Goal: Navigation & Orientation: Find specific page/section

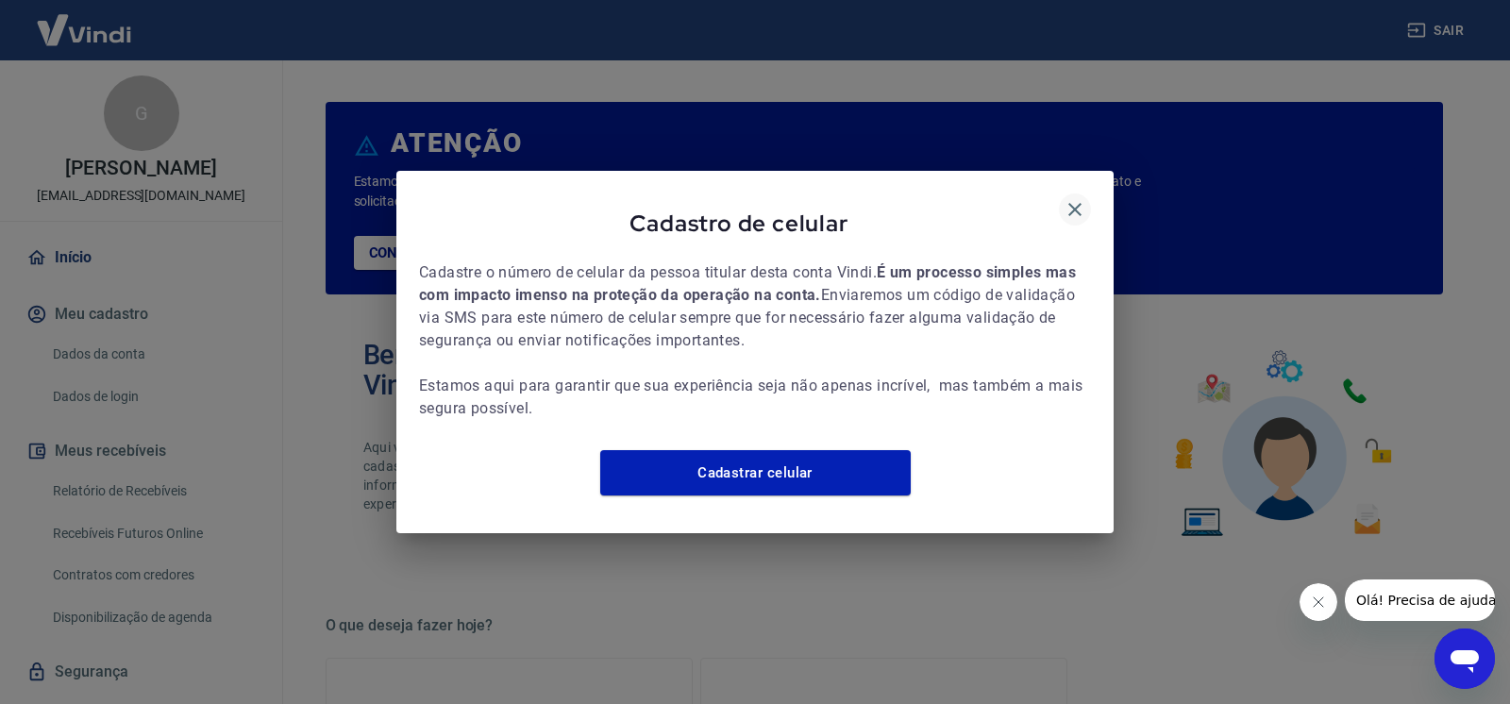
click at [1073, 203] on icon "button" at bounding box center [1075, 209] width 13 height 13
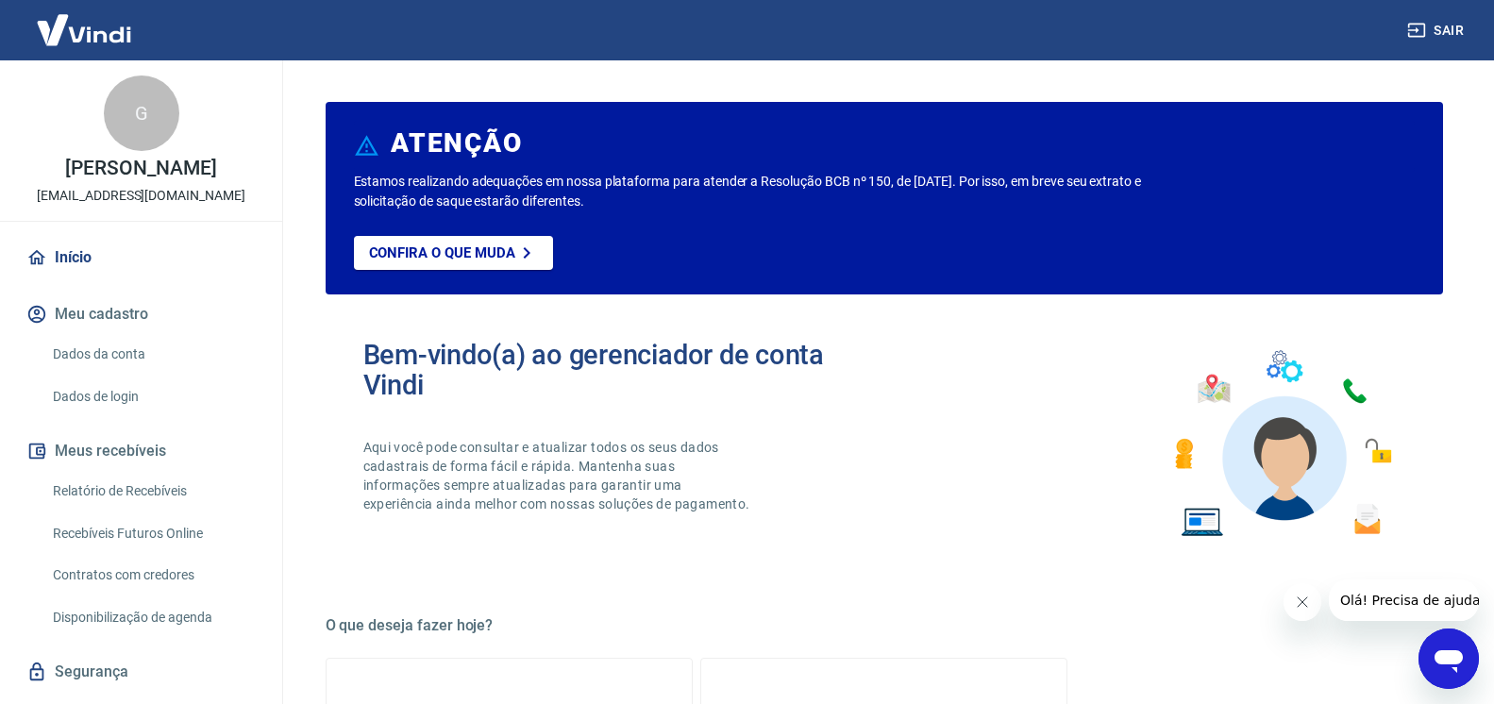
click at [1296, 600] on icon "Fechar mensagem da empresa" at bounding box center [1301, 602] width 15 height 15
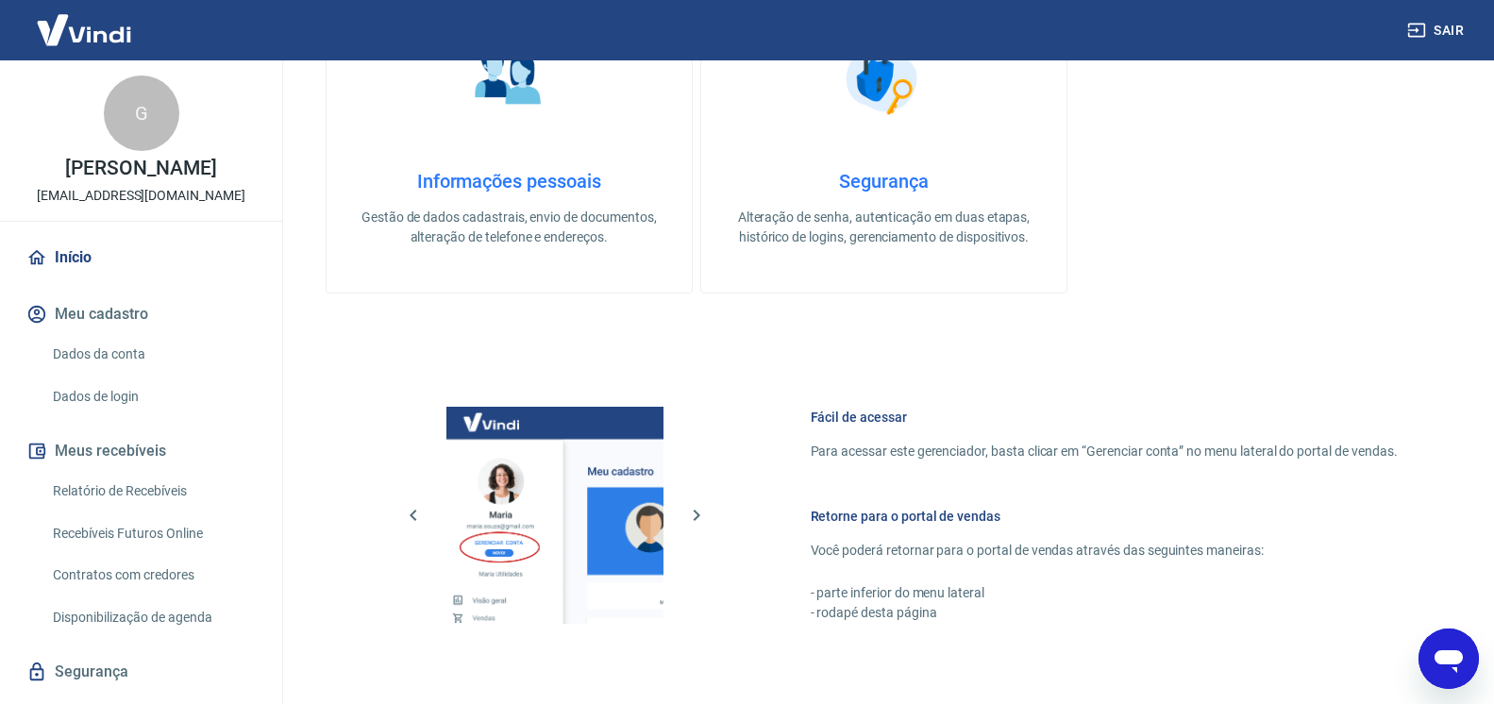
scroll to position [963, 0]
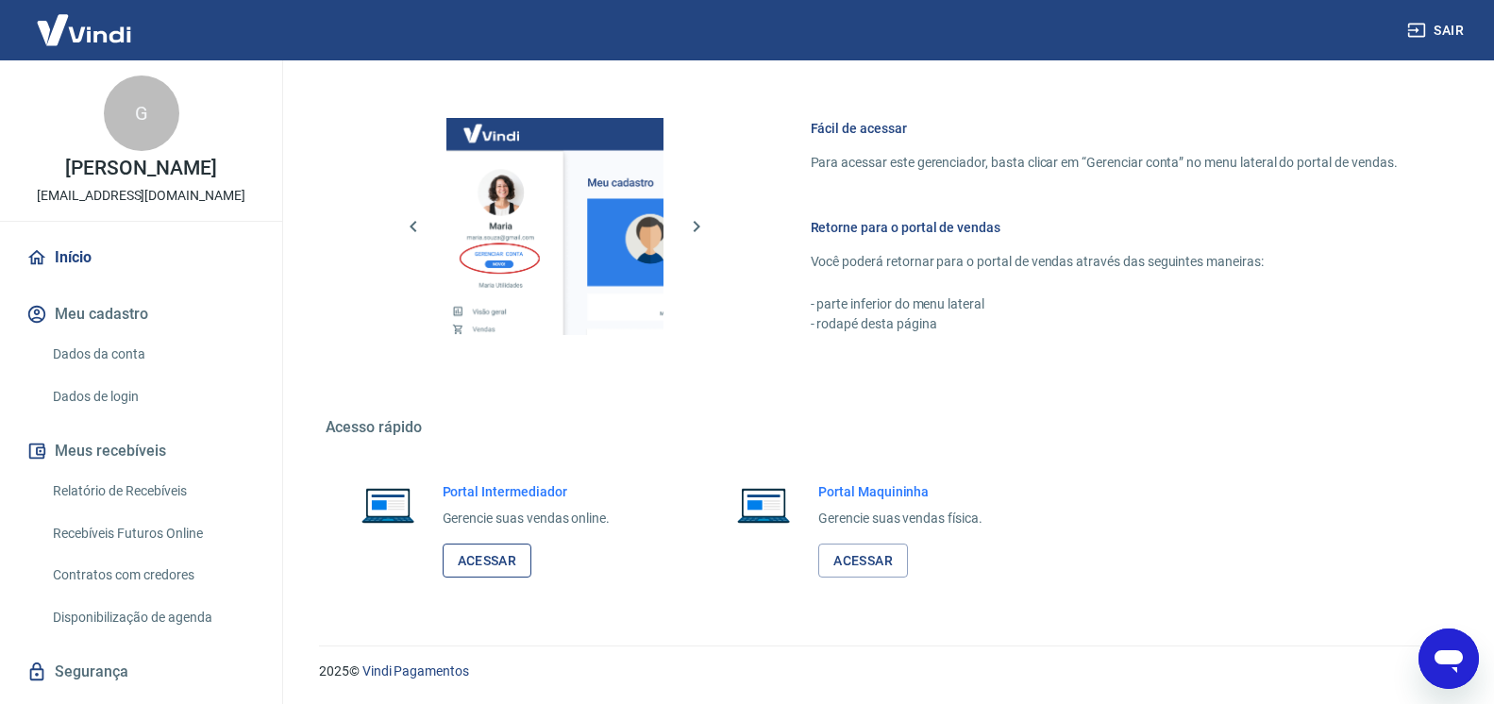
click at [503, 544] on link "Acessar" at bounding box center [488, 561] width 90 height 35
